Goal: Task Accomplishment & Management: Manage account settings

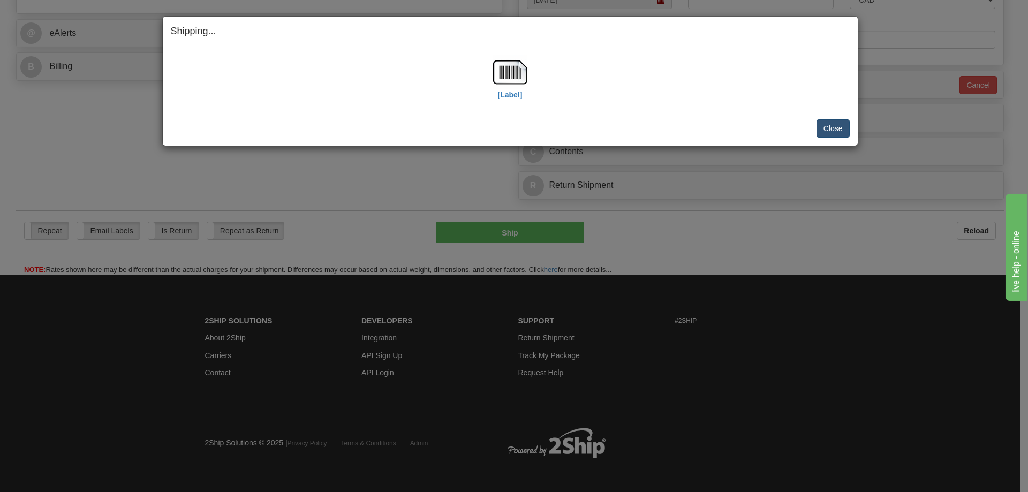
scroll to position [428, 0]
click at [835, 130] on button "Close" at bounding box center [833, 128] width 33 height 18
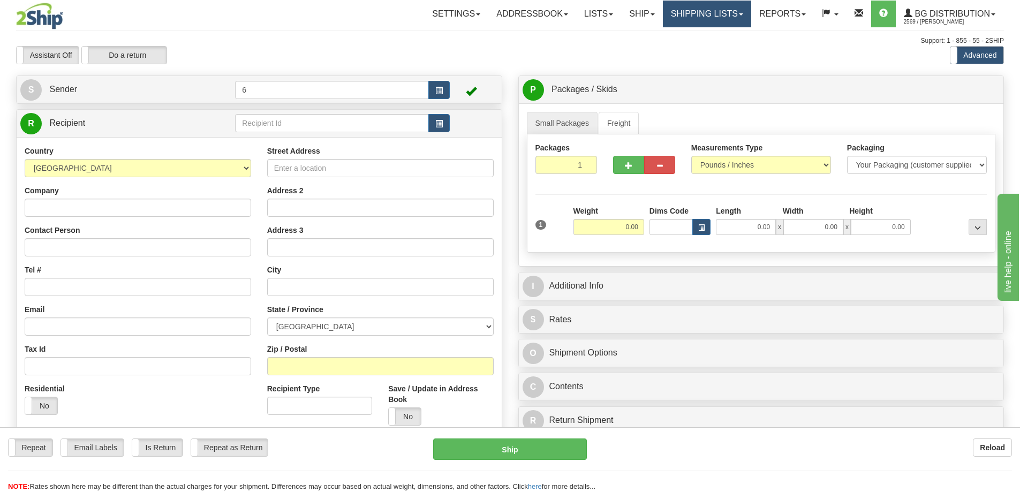
click at [703, 13] on link "Shipping lists" at bounding box center [707, 14] width 88 height 27
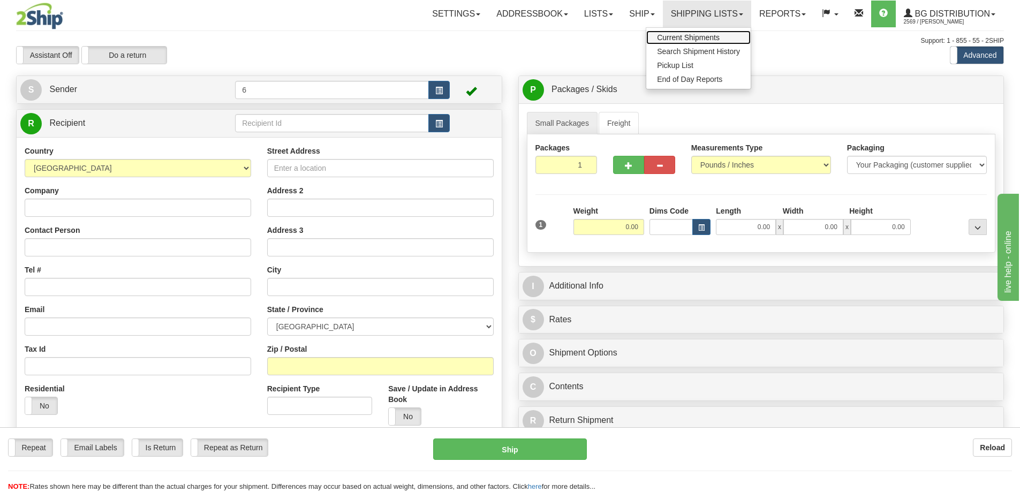
click at [715, 35] on span "Current Shipments" at bounding box center [688, 37] width 63 height 9
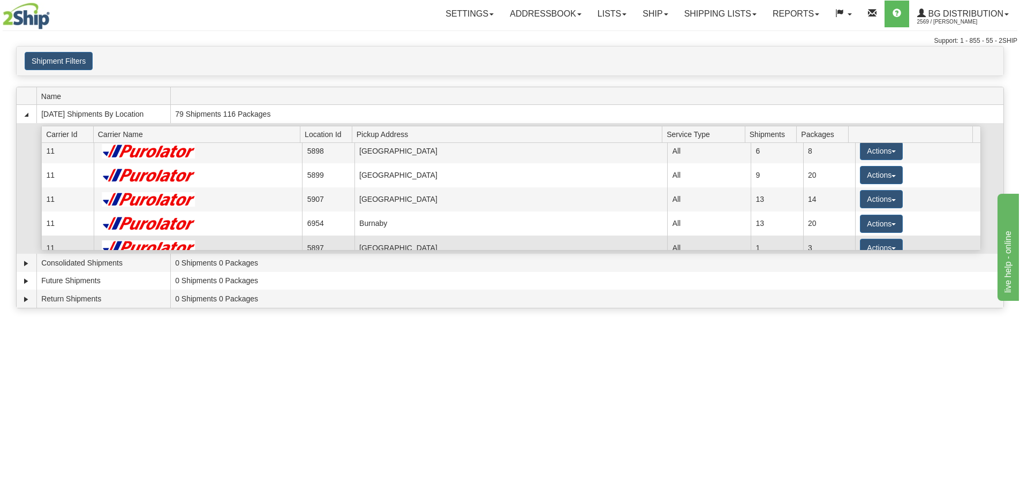
scroll to position [54, 0]
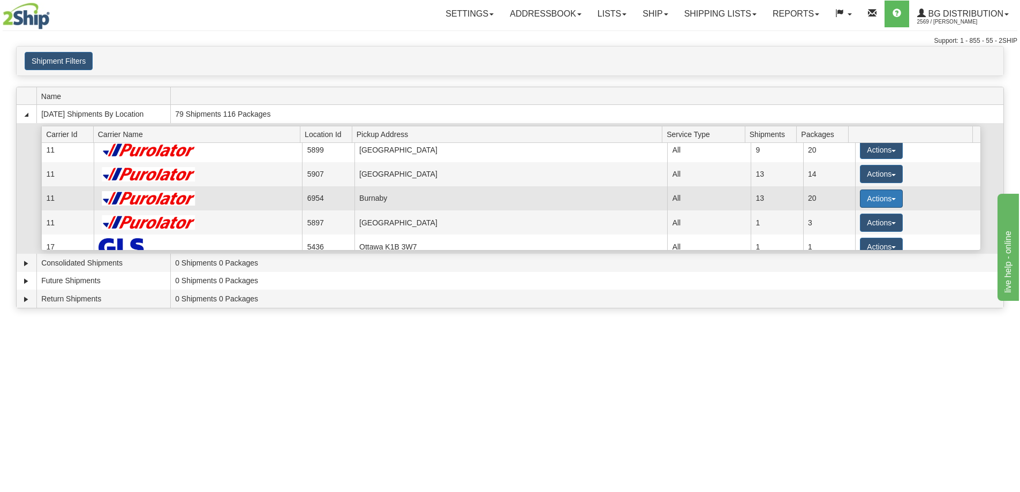
click at [871, 201] on button "Actions" at bounding box center [881, 199] width 43 height 18
click at [864, 220] on link "Details" at bounding box center [860, 219] width 86 height 14
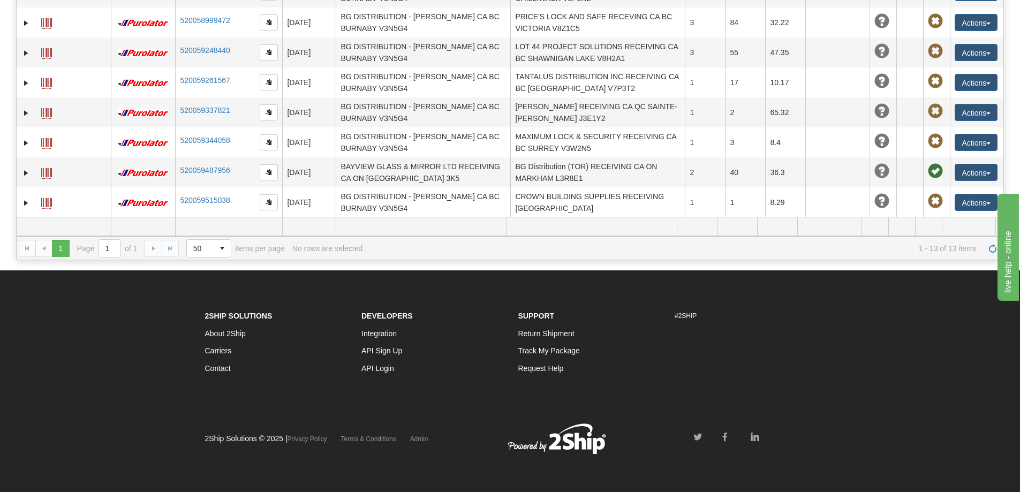
scroll to position [200, 0]
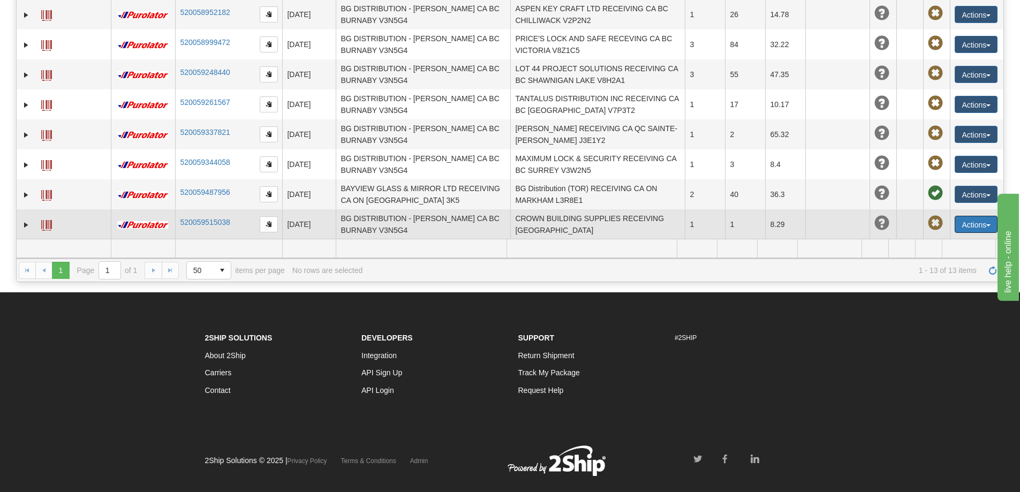
click at [970, 216] on td "Actions Edit Repeat Return Delete Track Comment Shipment Issues Pickup Re-Print…" at bounding box center [977, 224] width 54 height 30
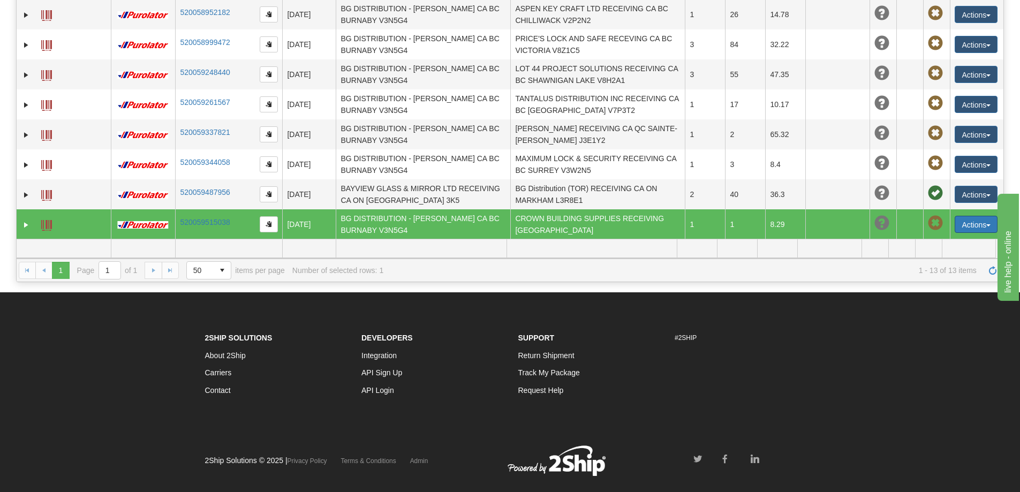
click at [974, 228] on button "Actions" at bounding box center [976, 224] width 43 height 17
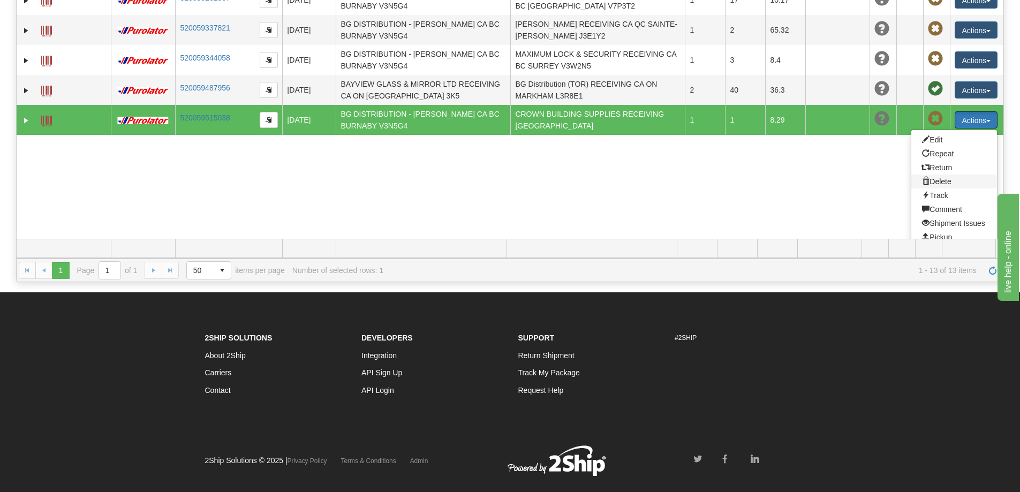
scroll to position [217, 0]
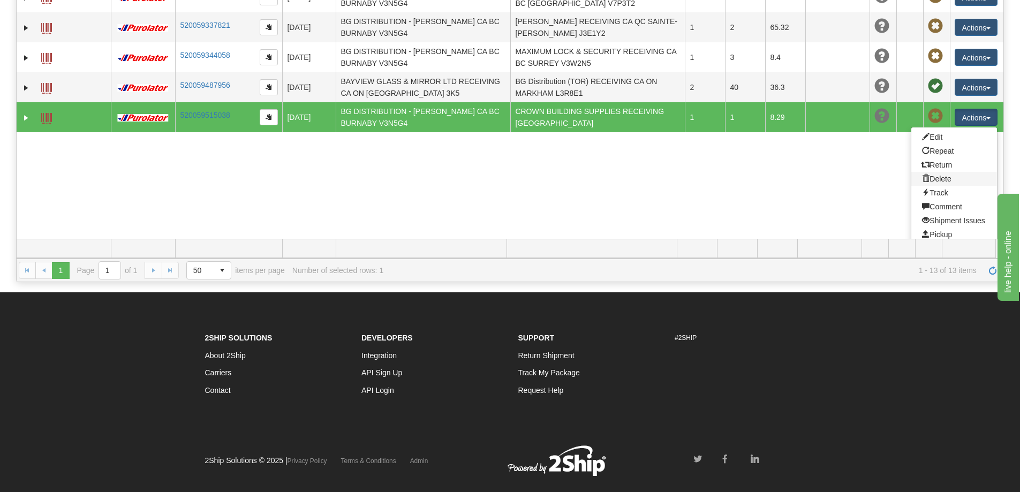
click at [951, 179] on link "Delete" at bounding box center [955, 179] width 86 height 14
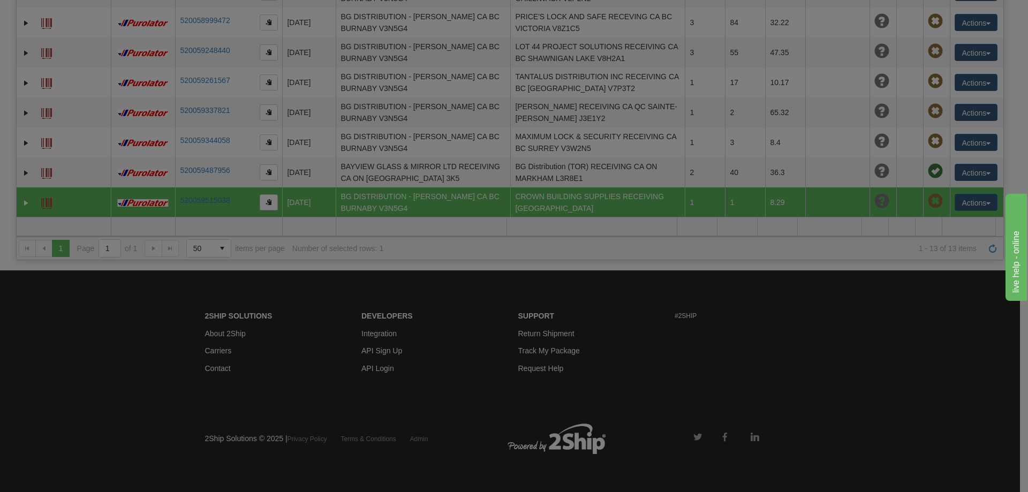
scroll to position [110, 0]
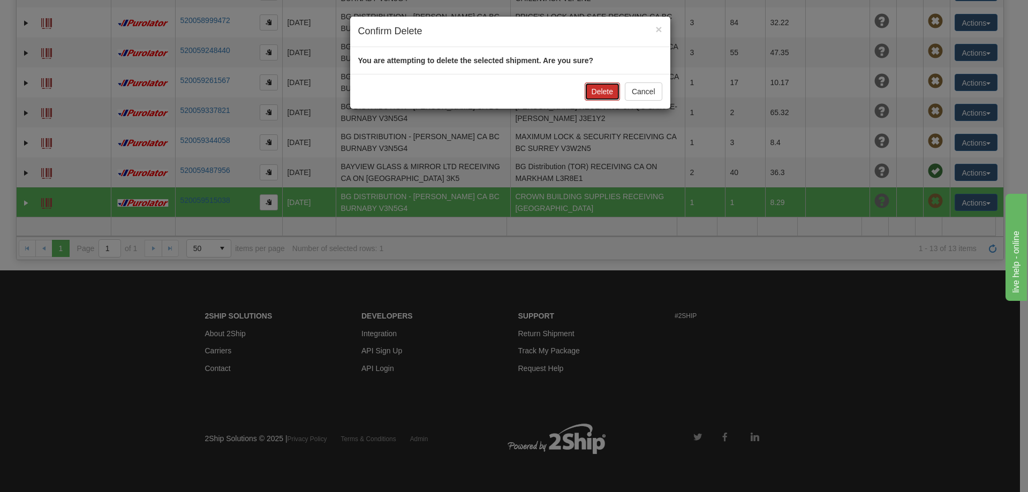
click at [609, 96] on button "Delete" at bounding box center [602, 91] width 35 height 18
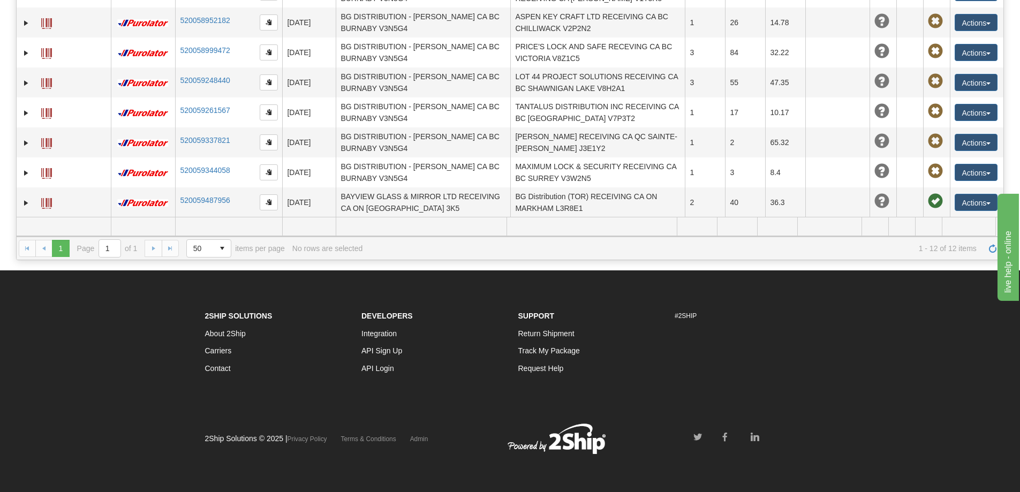
scroll to position [80, 0]
